Goal: Task Accomplishment & Management: Manage account settings

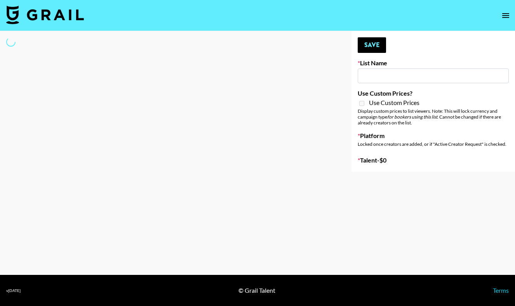
type input "New List"
select select "Song"
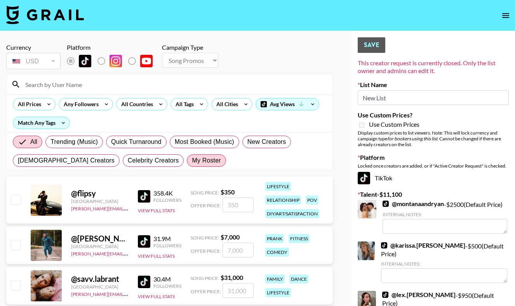
click at [192, 161] on span "My Roster" at bounding box center [206, 160] width 29 height 9
click at [192, 161] on input "My Roster" at bounding box center [192, 161] width 0 height 0
radio input "true"
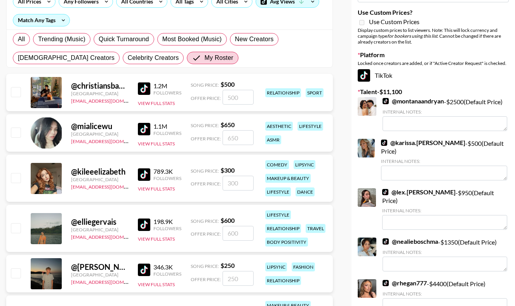
scroll to position [119, 0]
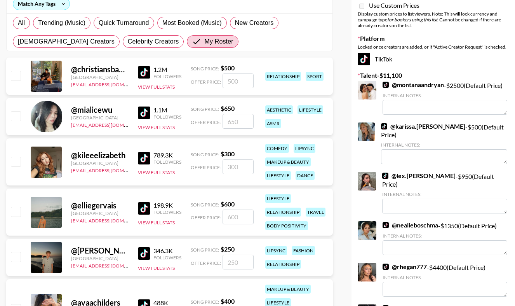
click at [15, 118] on input "checkbox" at bounding box center [15, 115] width 9 height 9
checkbox input "true"
type input "650"
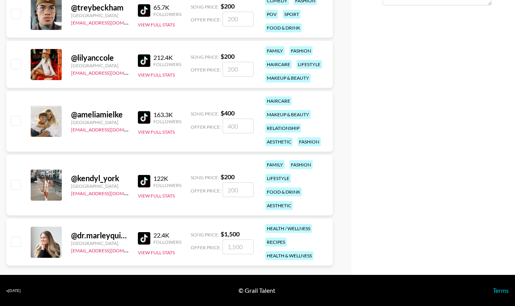
scroll to position [535, 0]
click at [15, 241] on input "checkbox" at bounding box center [15, 241] width 9 height 9
checkbox input "true"
type input "1500"
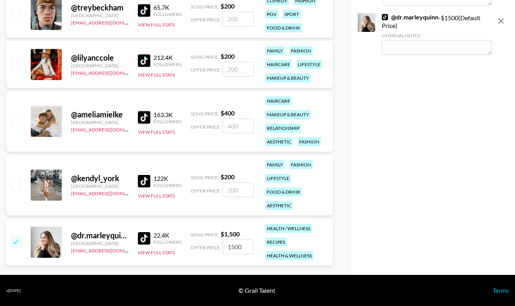
click at [17, 186] on input "checkbox" at bounding box center [15, 184] width 9 height 9
checkbox input "true"
type input "200"
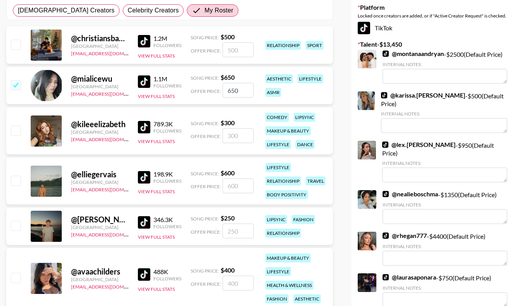
scroll to position [143, 0]
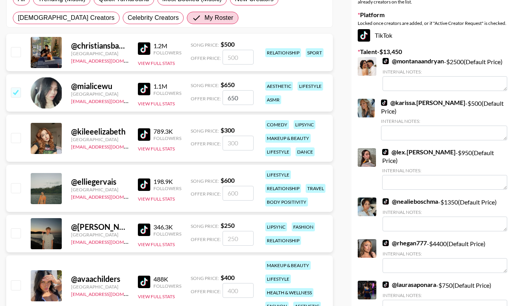
click at [17, 185] on input "checkbox" at bounding box center [15, 187] width 9 height 9
checkbox input "true"
type input "600"
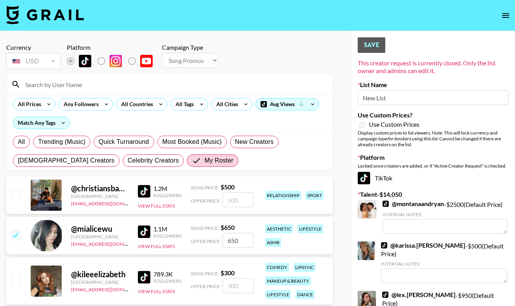
scroll to position [0, 0]
